Goal: Find specific page/section

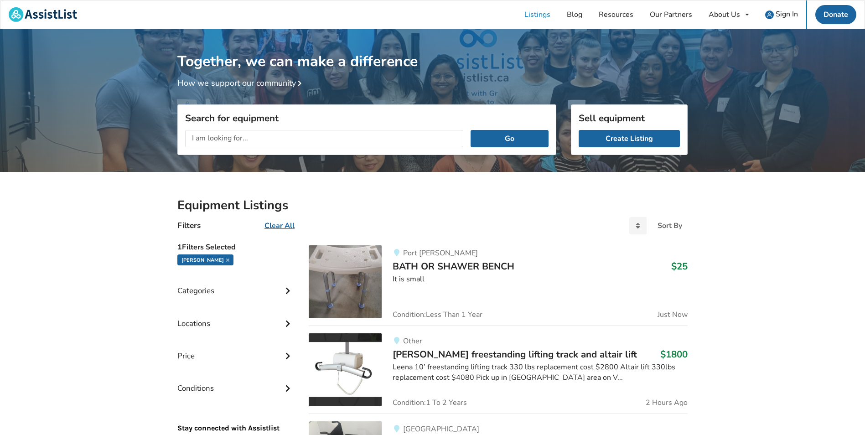
click at [274, 140] on input "text" at bounding box center [324, 138] width 278 height 17
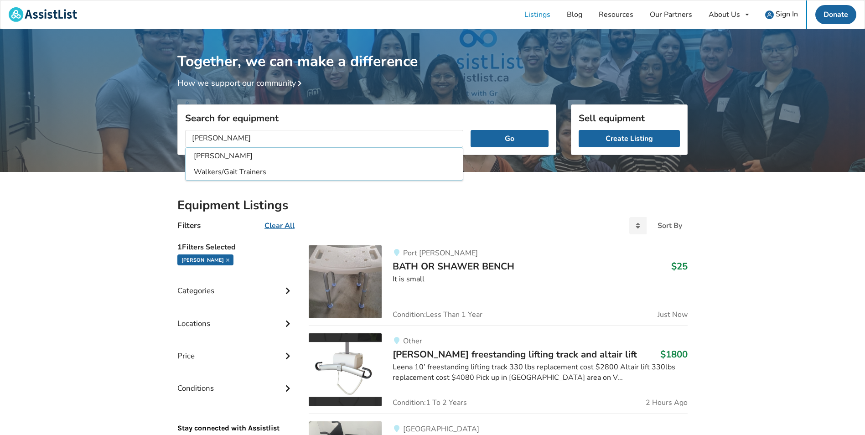
click at [470, 130] on button "Go" at bounding box center [509, 138] width 78 height 17
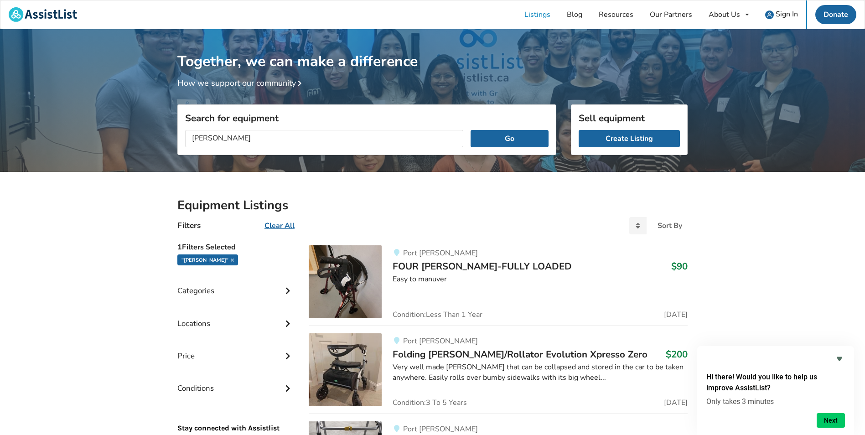
click at [194, 136] on input "[PERSON_NAME]" at bounding box center [324, 138] width 278 height 17
type input "USTEP [PERSON_NAME]"
click at [470, 130] on button "Go" at bounding box center [509, 138] width 78 height 17
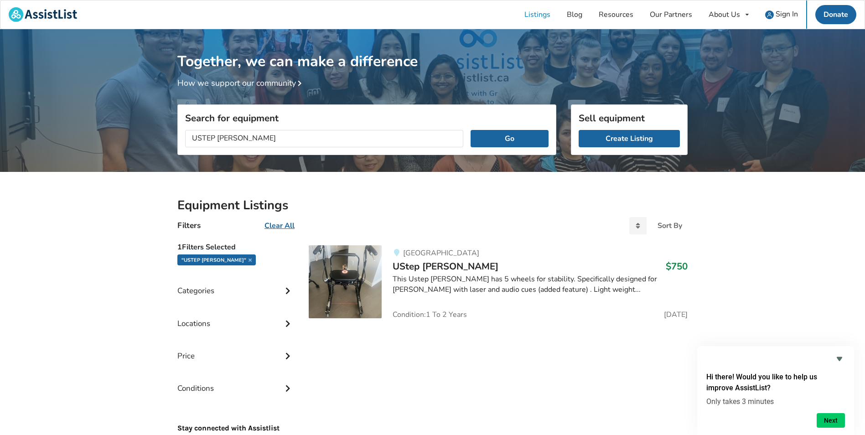
click at [430, 268] on span "UStep [PERSON_NAME]" at bounding box center [445, 266] width 106 height 13
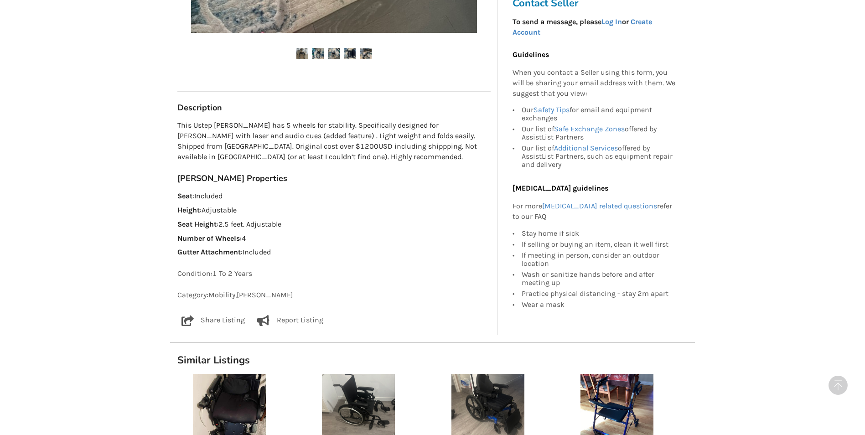
scroll to position [400, 0]
click at [219, 315] on p "Share Listing" at bounding box center [223, 320] width 44 height 11
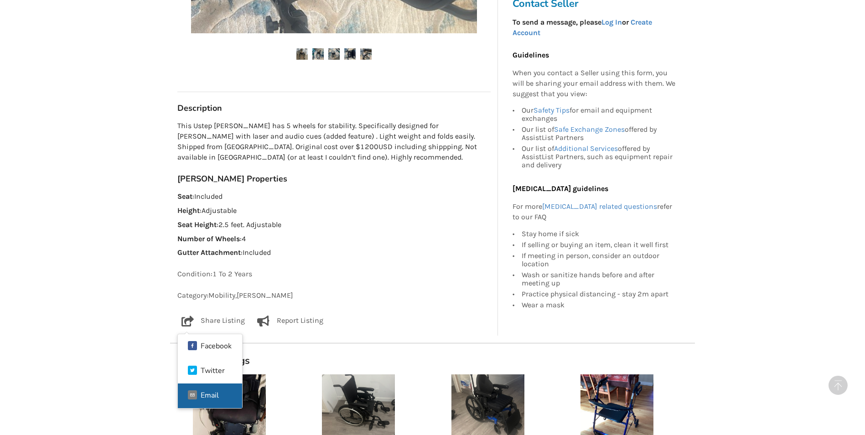
click at [206, 393] on div "Email" at bounding box center [210, 395] width 18 height 7
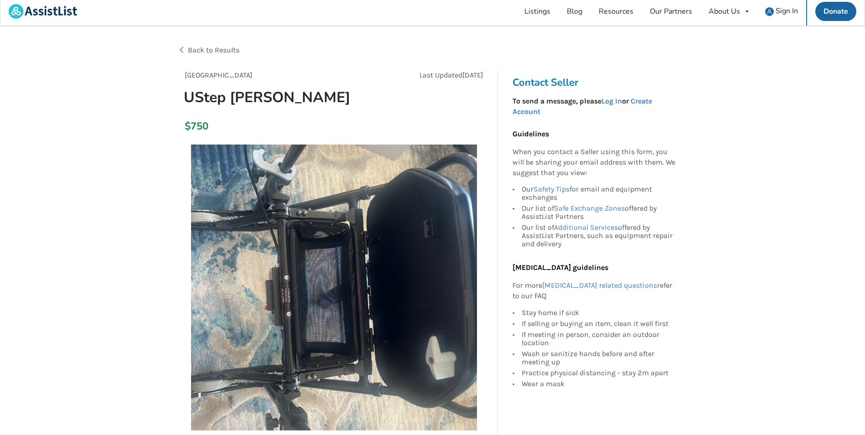
scroll to position [0, 0]
